Goal: Transaction & Acquisition: Purchase product/service

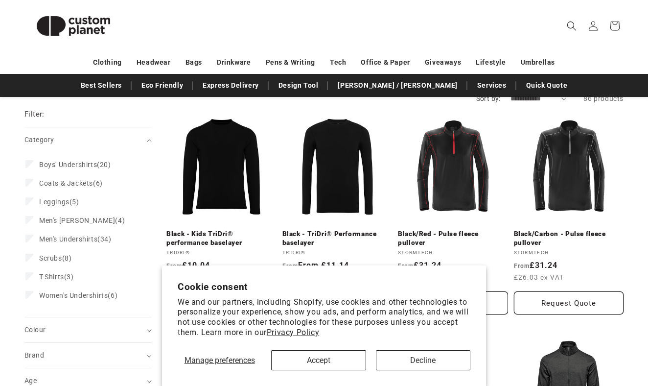
scroll to position [157, 0]
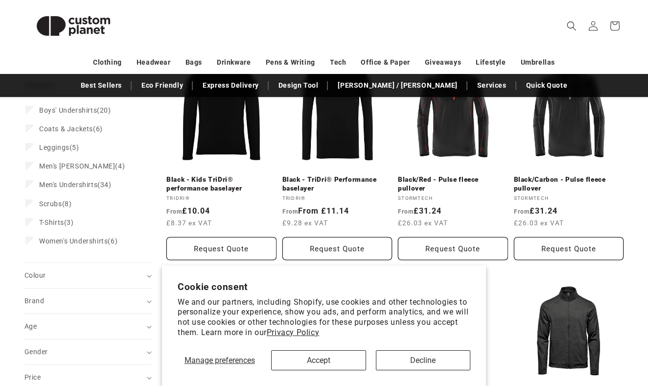
click at [318, 364] on button "Accept" at bounding box center [318, 360] width 95 height 20
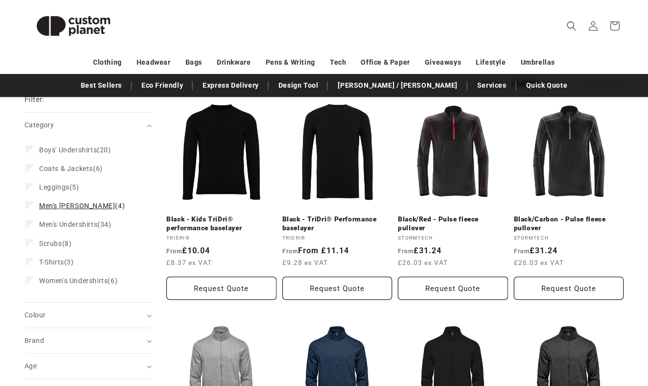
scroll to position [119, 0]
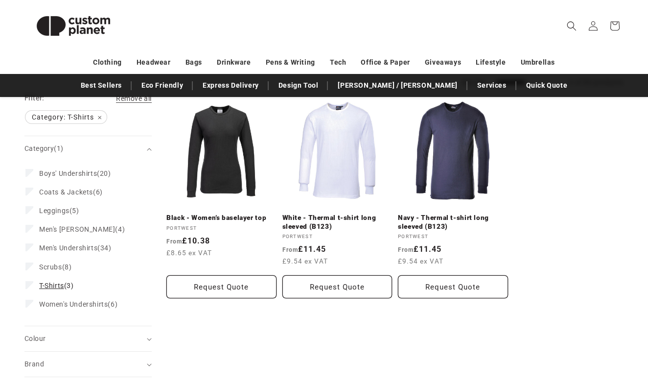
click at [41, 284] on span "T-Shirts" at bounding box center [51, 286] width 25 height 8
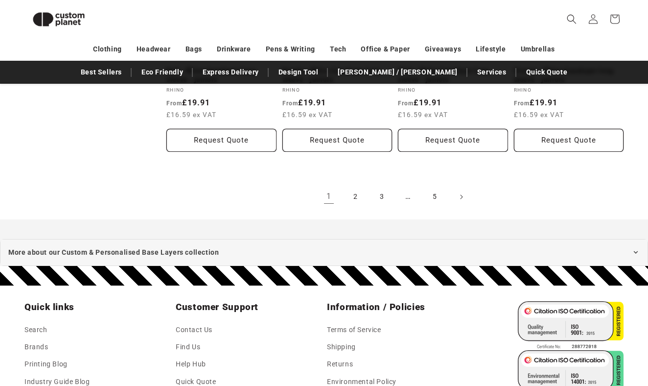
scroll to position [1066, 0]
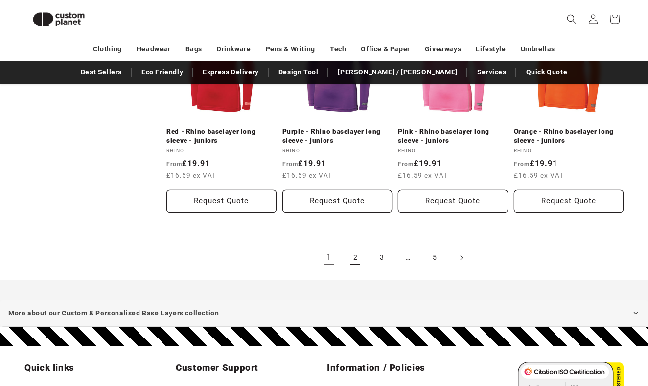
click at [357, 254] on link "2" at bounding box center [356, 258] width 22 height 22
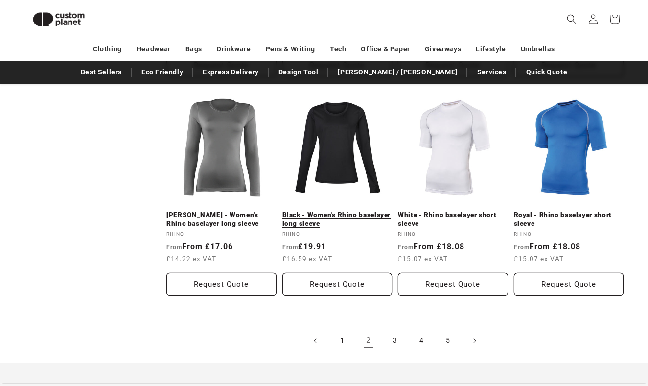
scroll to position [983, 0]
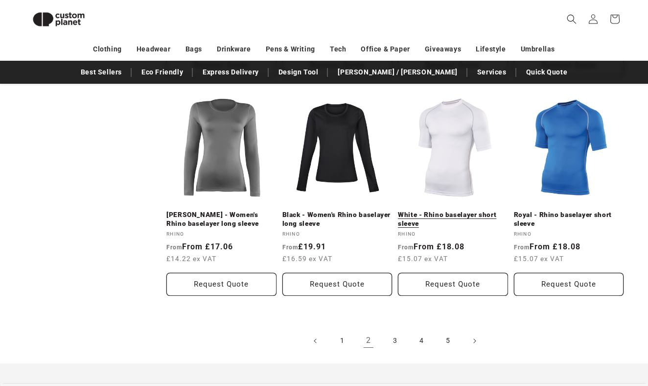
click at [463, 217] on link "White - Rhino baselayer short sleeve" at bounding box center [453, 219] width 110 height 17
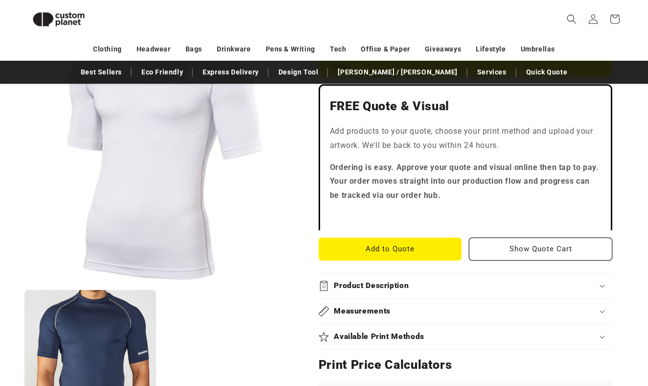
scroll to position [281, 0]
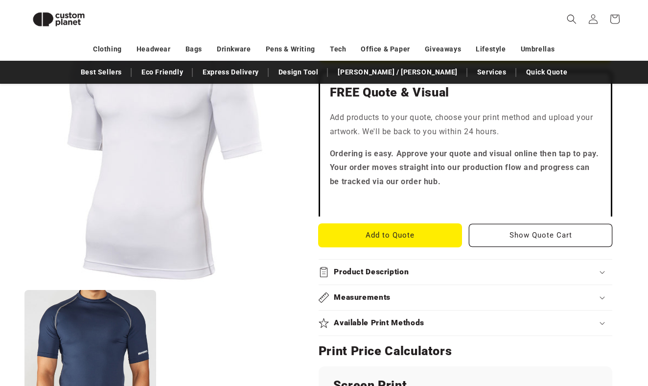
click at [364, 234] on button "Add to Quote" at bounding box center [390, 235] width 143 height 23
